Goal: Task Accomplishment & Management: Manage account settings

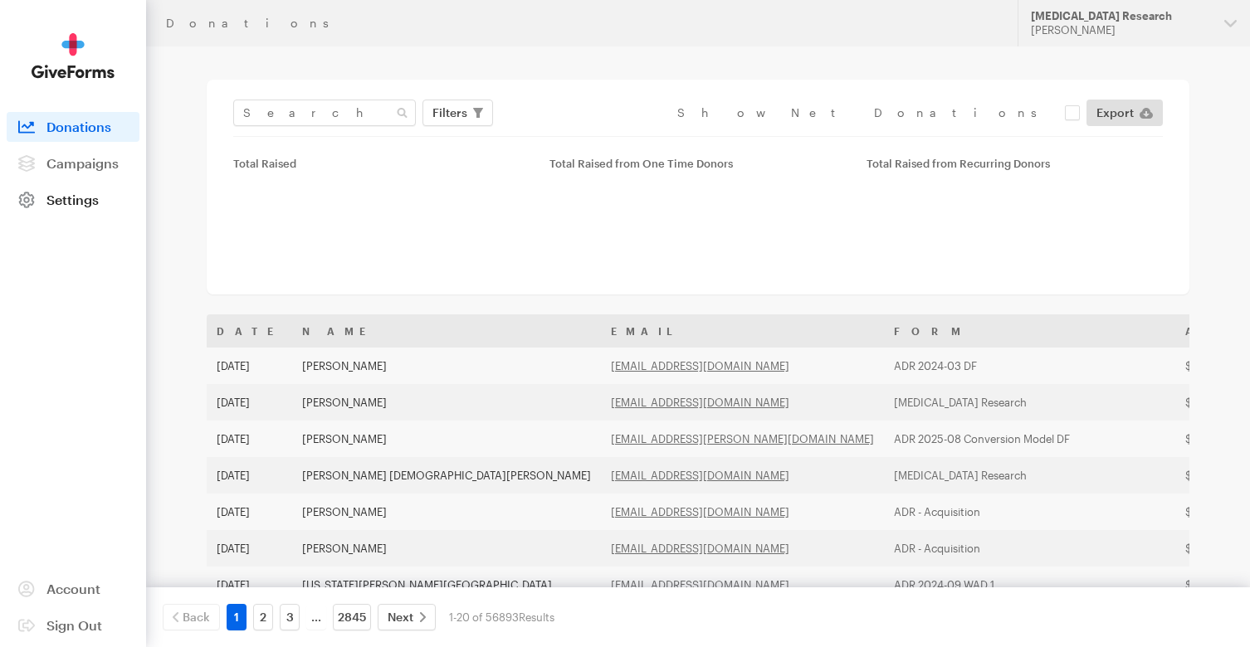
click at [55, 206] on span "Settings" at bounding box center [72, 200] width 52 height 16
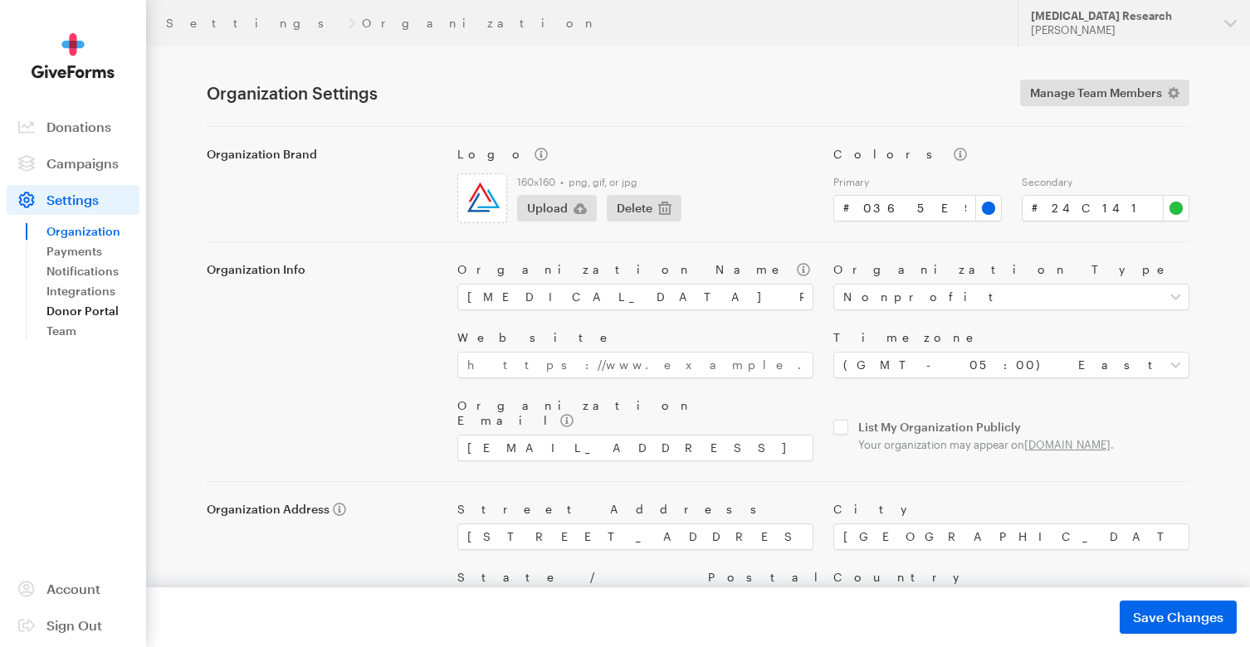
click at [87, 314] on link "Donor Portal" at bounding box center [92, 311] width 93 height 20
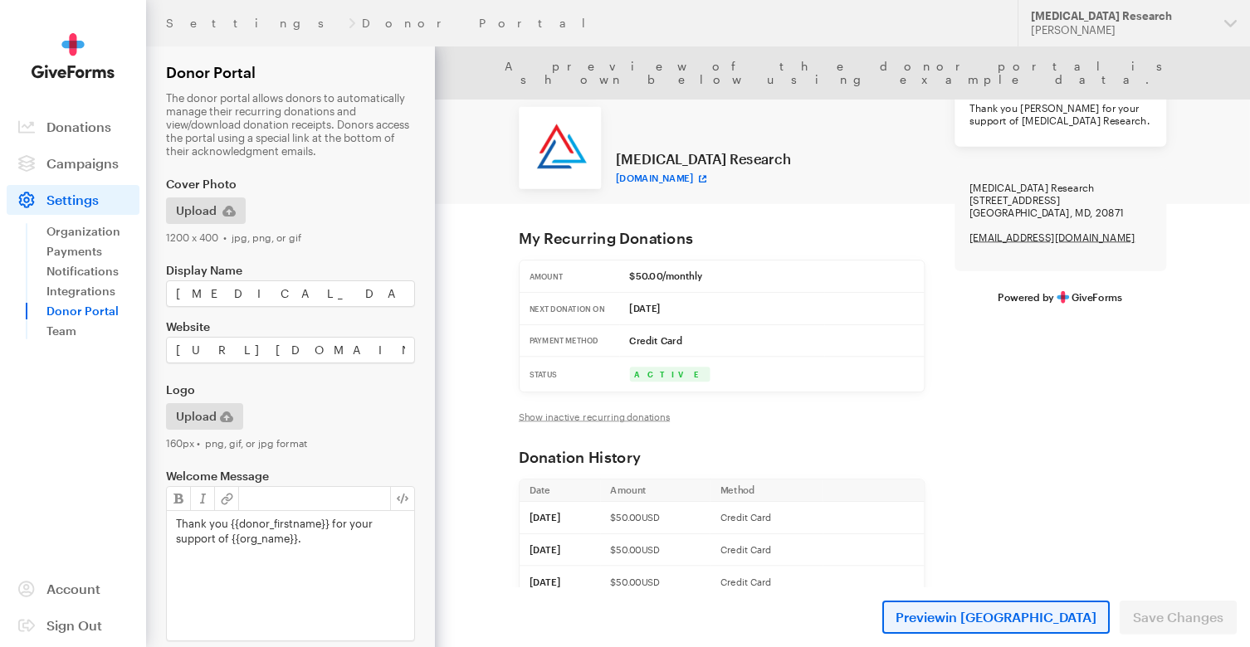
click at [1012, 616] on span "Preview in New Tab" at bounding box center [995, 617] width 201 height 20
